Goal: Task Accomplishment & Management: Manage account settings

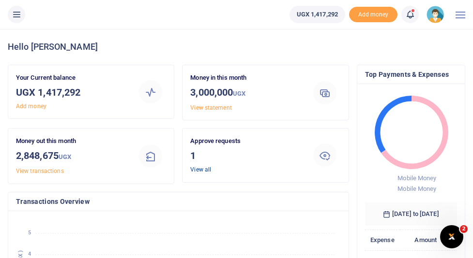
click at [199, 170] on link "View all" at bounding box center [200, 170] width 21 height 7
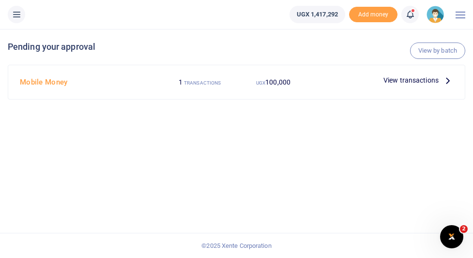
click at [411, 81] on span "View transactions" at bounding box center [410, 80] width 55 height 11
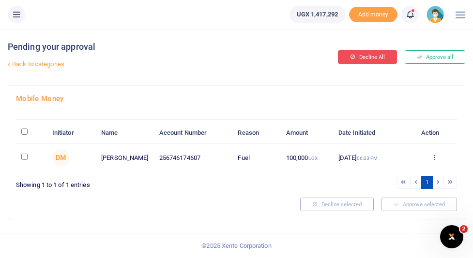
click at [360, 59] on button "Decline All" at bounding box center [367, 57] width 59 height 14
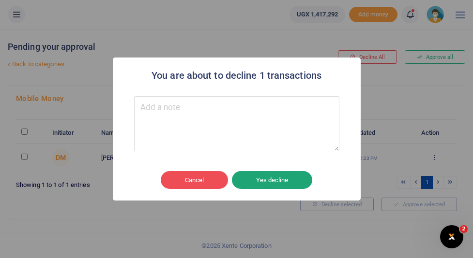
click at [296, 180] on button "Yes decline" at bounding box center [272, 180] width 80 height 18
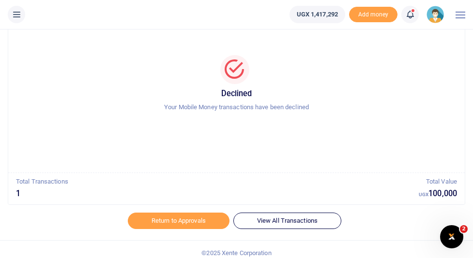
scroll to position [60, 0]
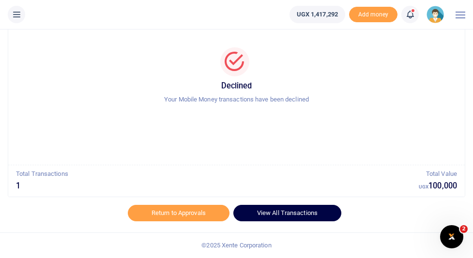
click at [303, 214] on link "View All Transactions" at bounding box center [287, 213] width 108 height 16
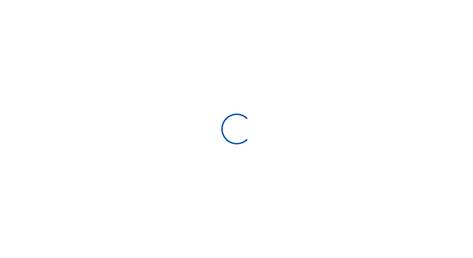
select select
type input "[DATE] - [DATE]"
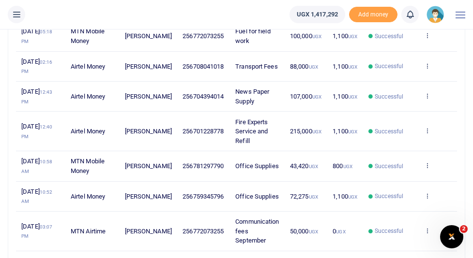
scroll to position [217, 0]
